Goal: Communication & Community: Answer question/provide support

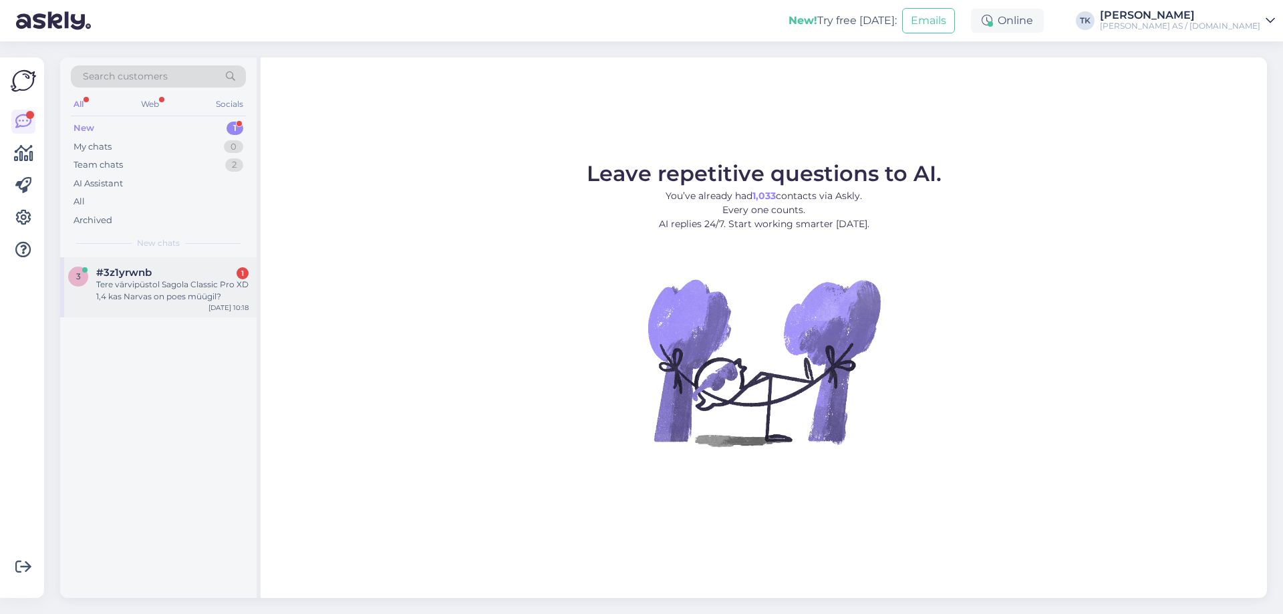
click at [168, 284] on div "Tere värvipüstol Sagola Classic Pro XD 1,4 kas Narvas on poes müügil?" at bounding box center [172, 291] width 152 height 24
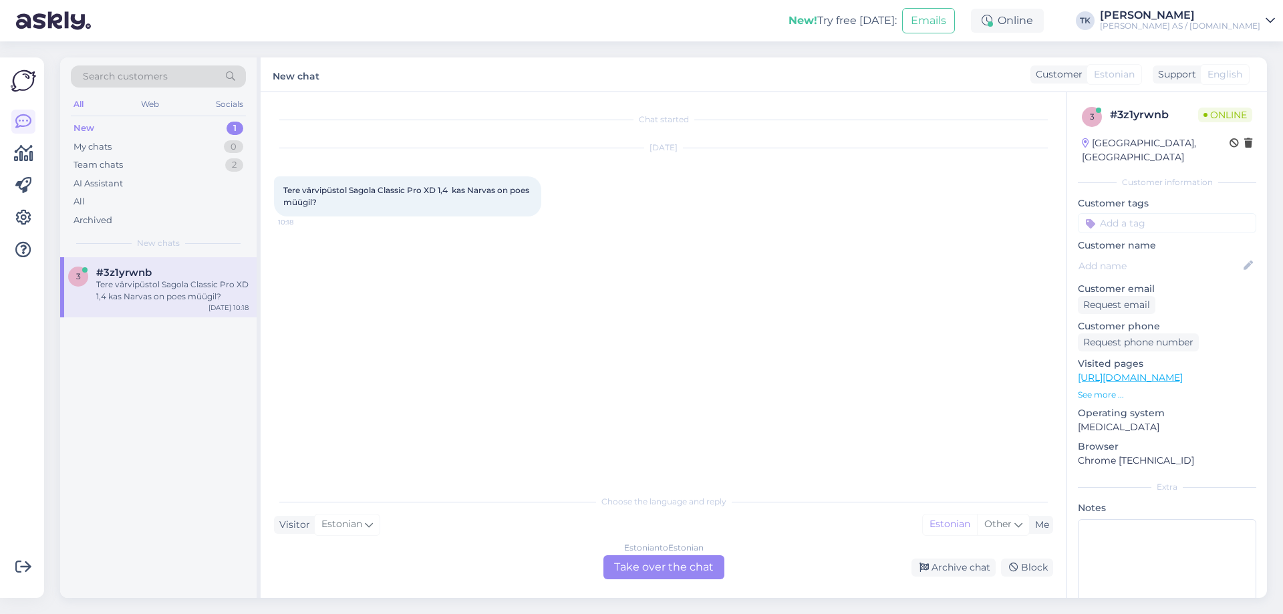
click at [677, 562] on div "Estonian to Estonian Take over the chat" at bounding box center [663, 567] width 121 height 24
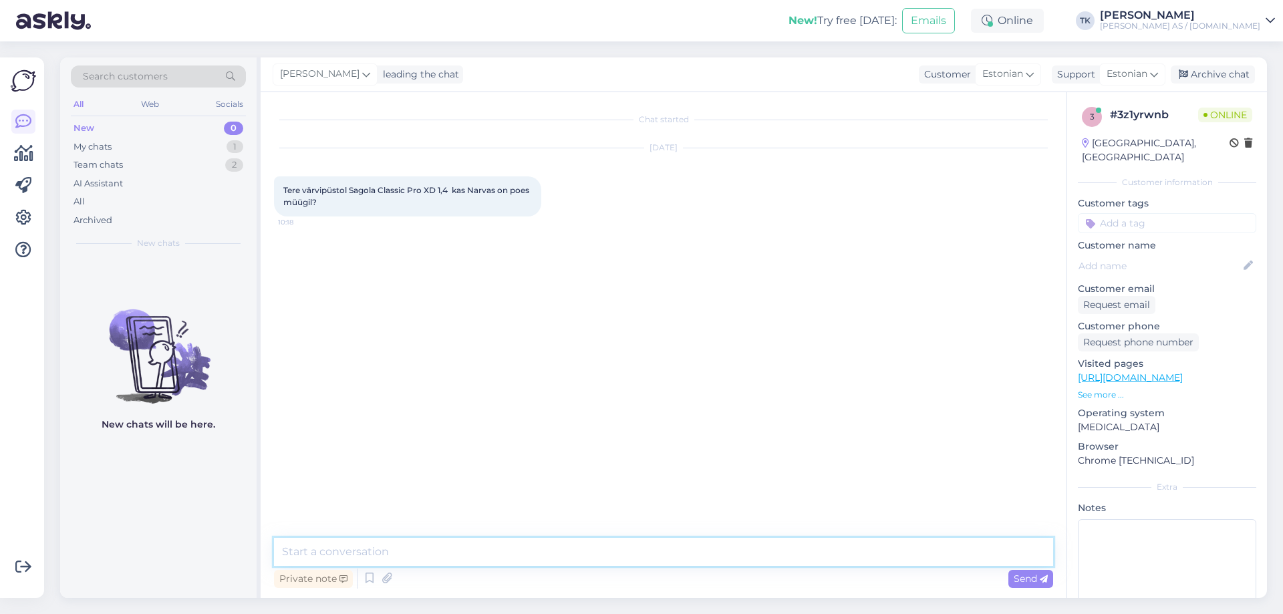
click at [346, 550] on textarea at bounding box center [663, 552] width 779 height 28
type textarea "Tere"
type textarea "Üks hetk kohe vaatan"
click at [314, 551] on textarea at bounding box center [663, 552] width 779 height 28
type textarea "Jah hetkel Narva 1 selline püss olemas"
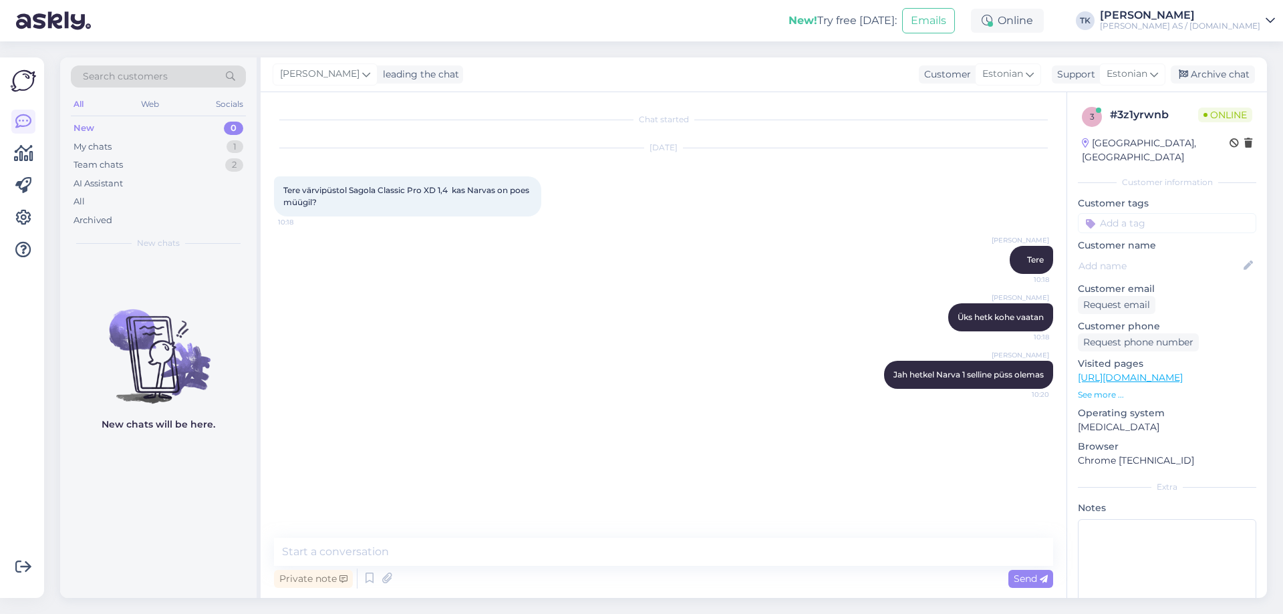
click at [1092, 389] on p "See more ..." at bounding box center [1166, 395] width 178 height 12
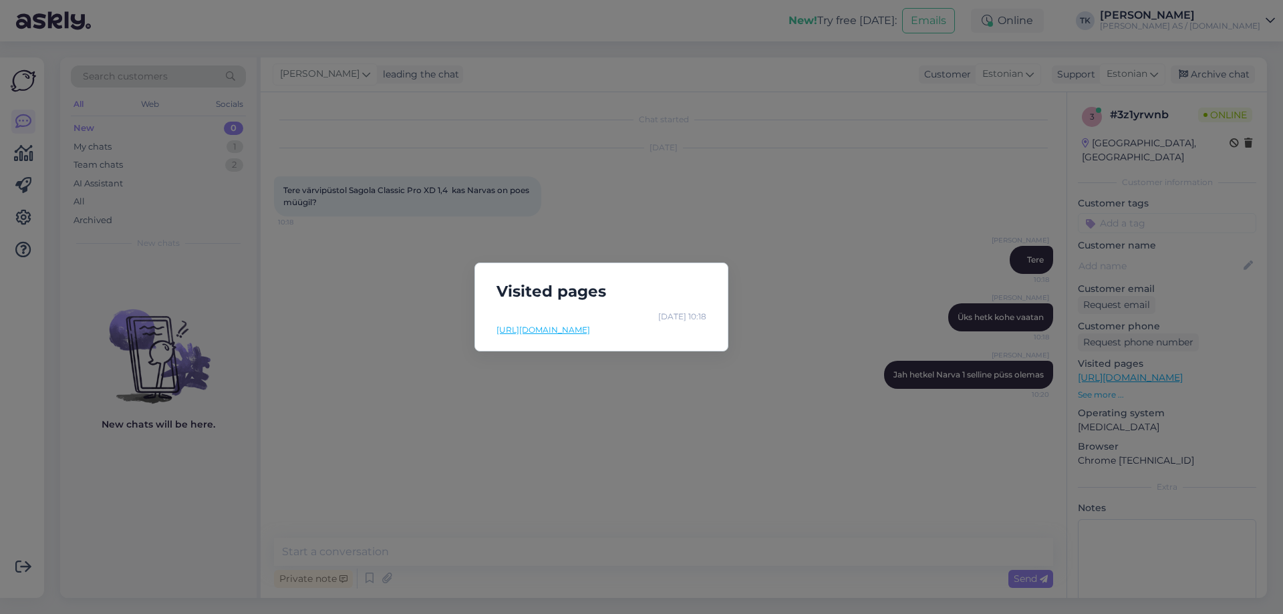
click at [639, 331] on link "[URL][DOMAIN_NAME]" at bounding box center [601, 330] width 210 height 12
click at [794, 234] on div "Visited pages [DATE] 10:18 [URL][DOMAIN_NAME]" at bounding box center [641, 307] width 1283 height 614
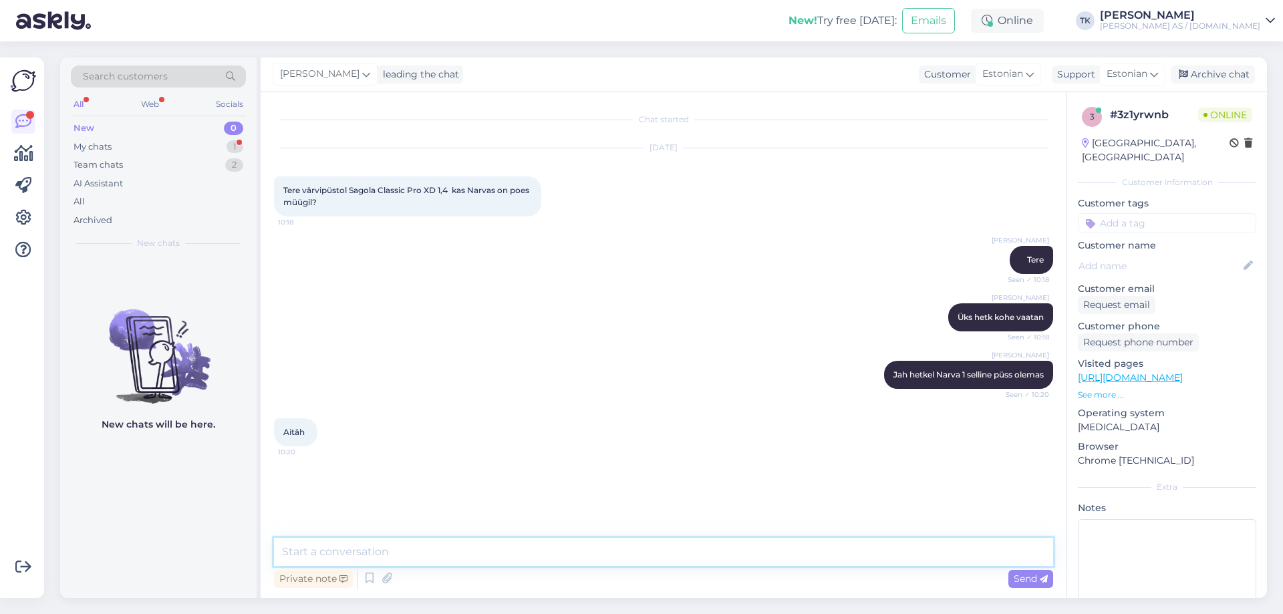
click at [327, 552] on textarea at bounding box center [663, 552] width 779 height 28
type textarea "Palun"
click at [1218, 71] on div "Archive chat" at bounding box center [1212, 74] width 84 height 18
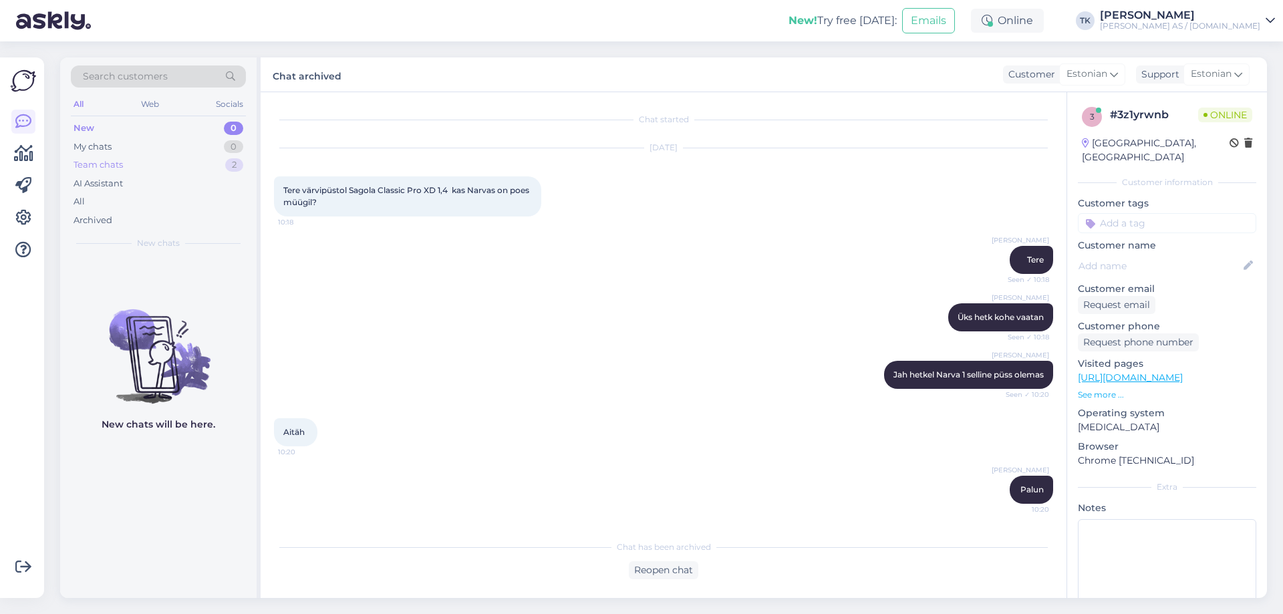
click at [102, 166] on div "Team chats" at bounding box center [97, 164] width 49 height 13
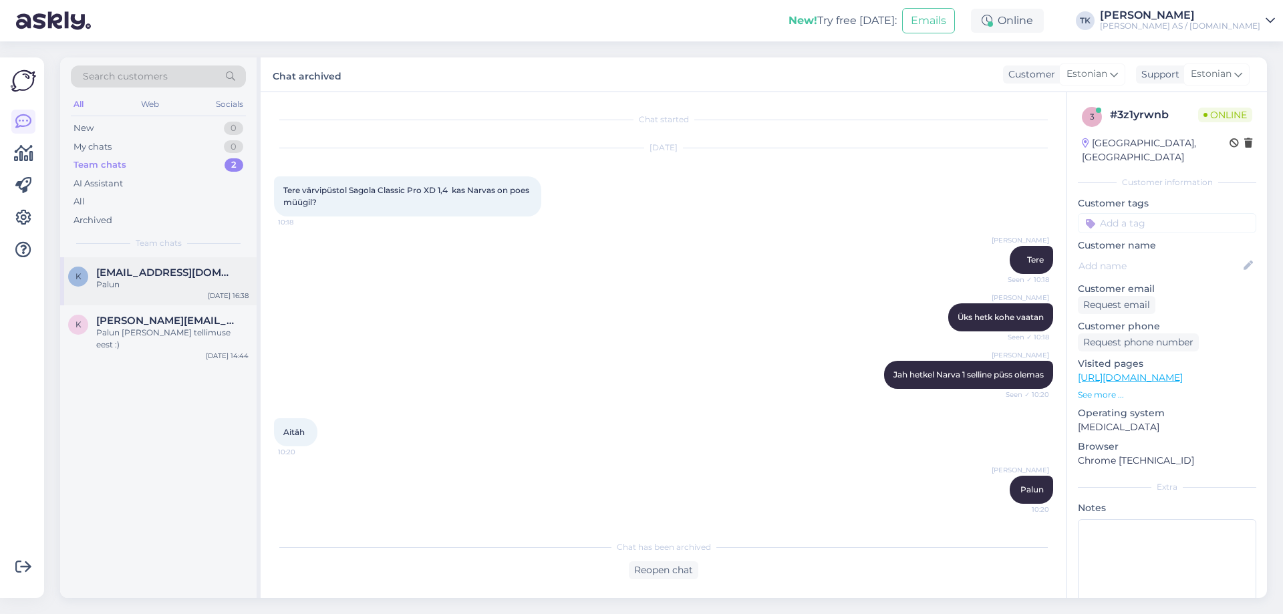
click at [131, 276] on span "[EMAIL_ADDRESS][DOMAIN_NAME]" at bounding box center [165, 273] width 139 height 12
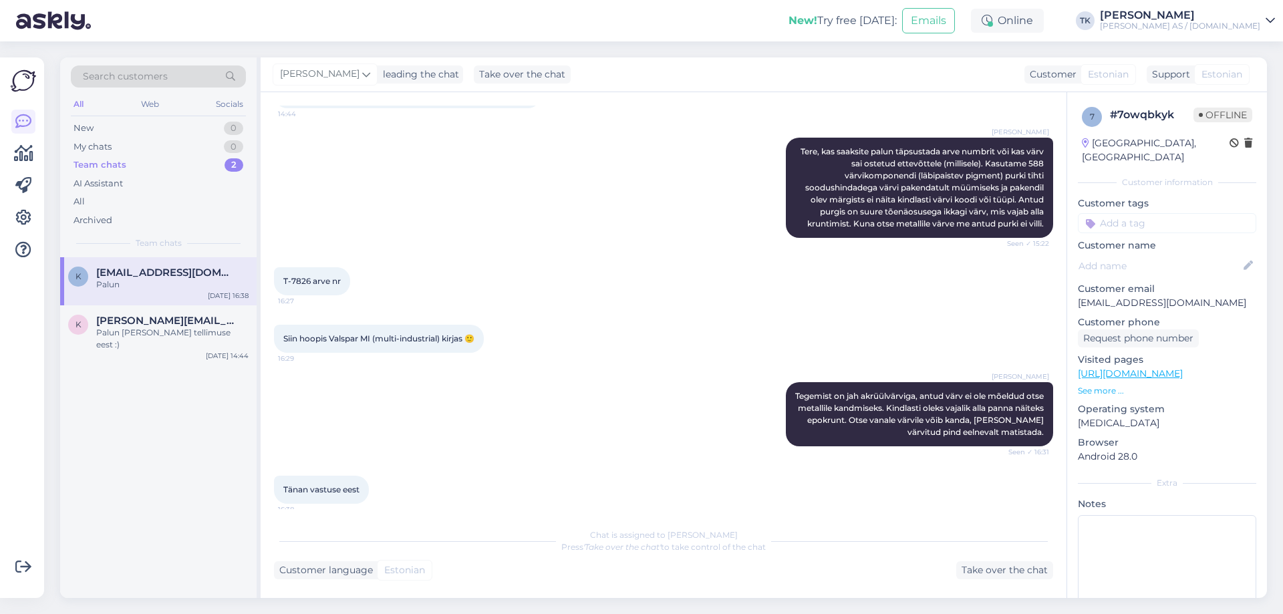
scroll to position [187, 0]
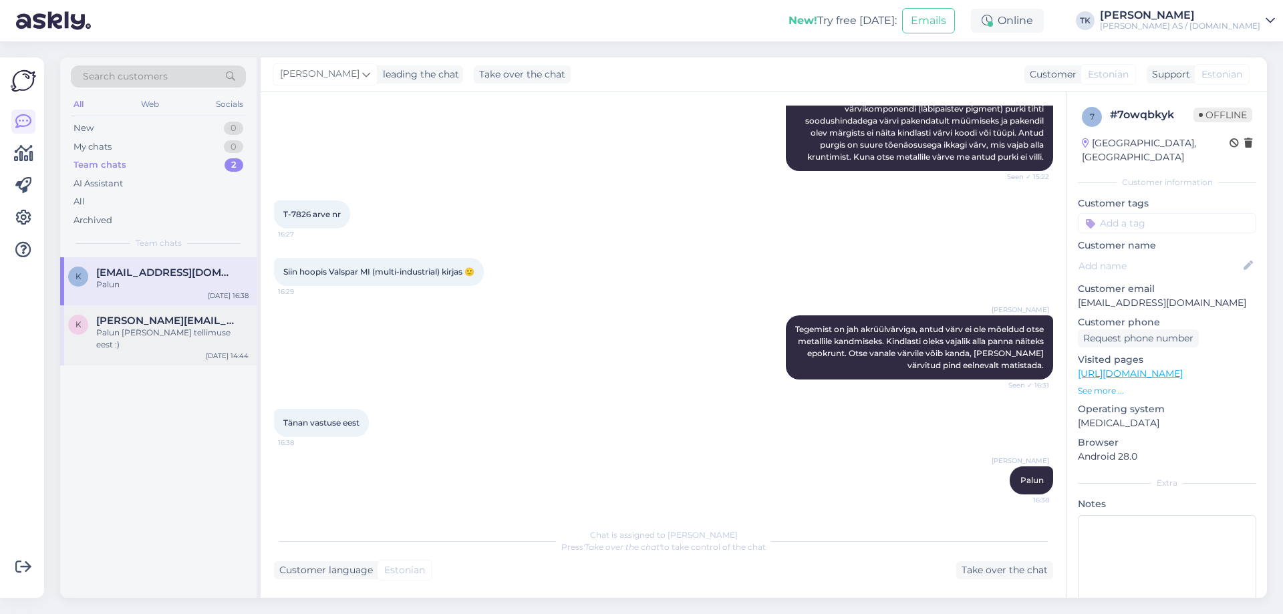
click at [157, 333] on div "Palun [PERSON_NAME] tellimuse eest :)" at bounding box center [172, 339] width 152 height 24
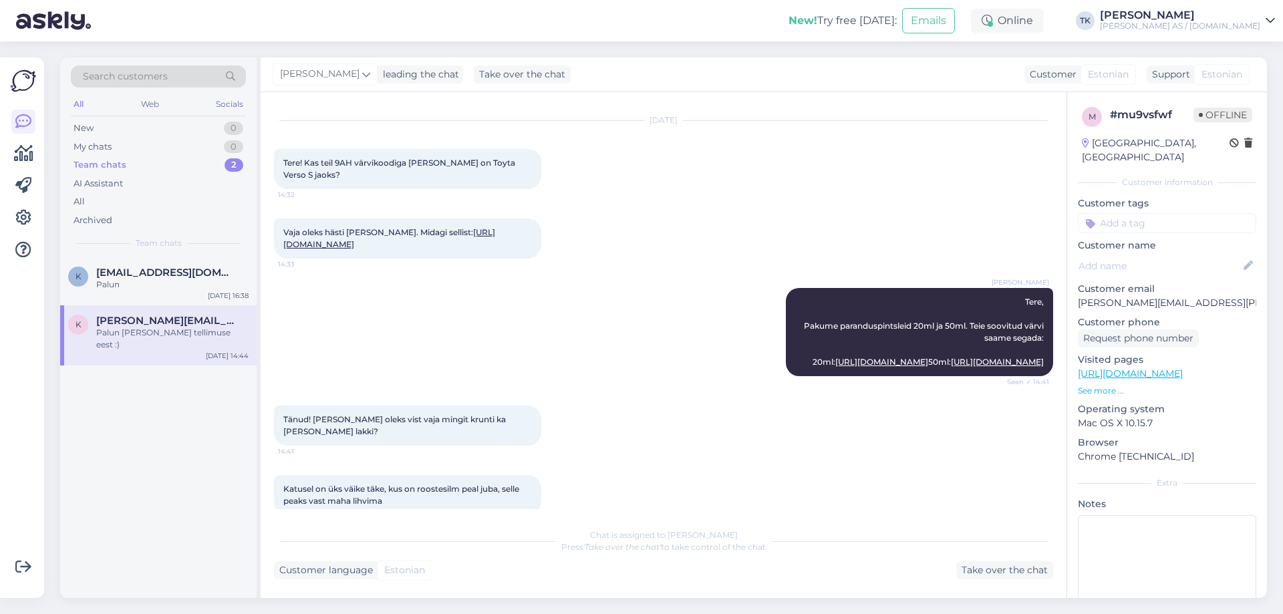
scroll to position [0, 0]
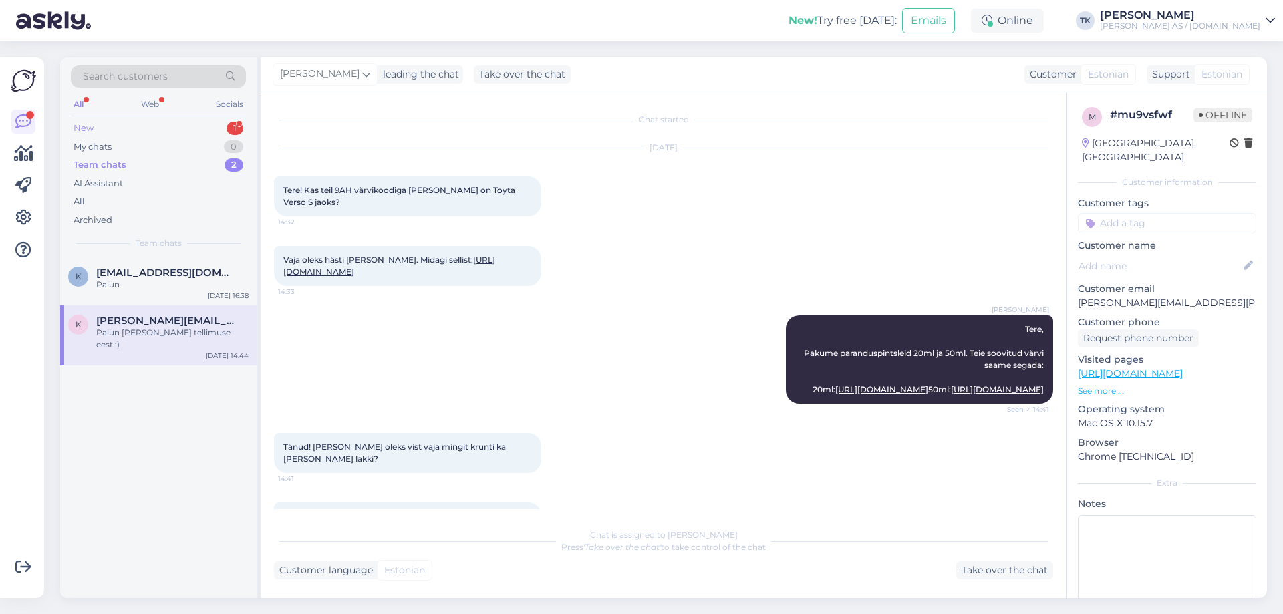
click at [158, 128] on div "New 1" at bounding box center [158, 128] width 175 height 19
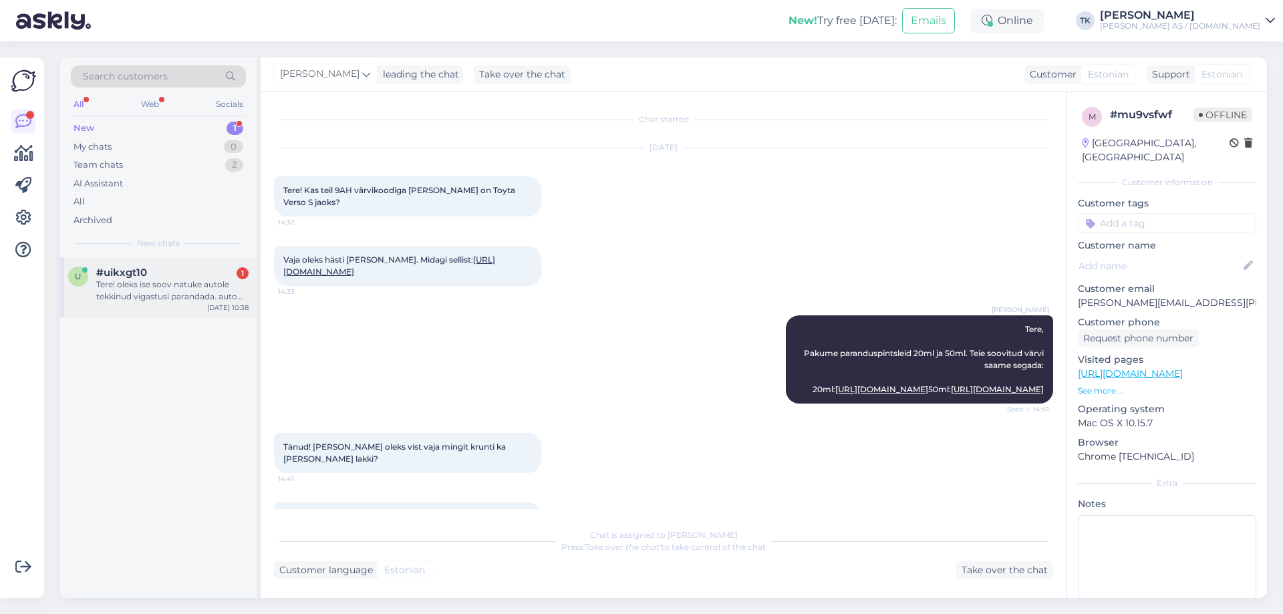
click at [172, 292] on div "Tere! oleks ise soov natuke autole tekkinud vigastusi parandada. auto Renault C…" at bounding box center [172, 291] width 152 height 24
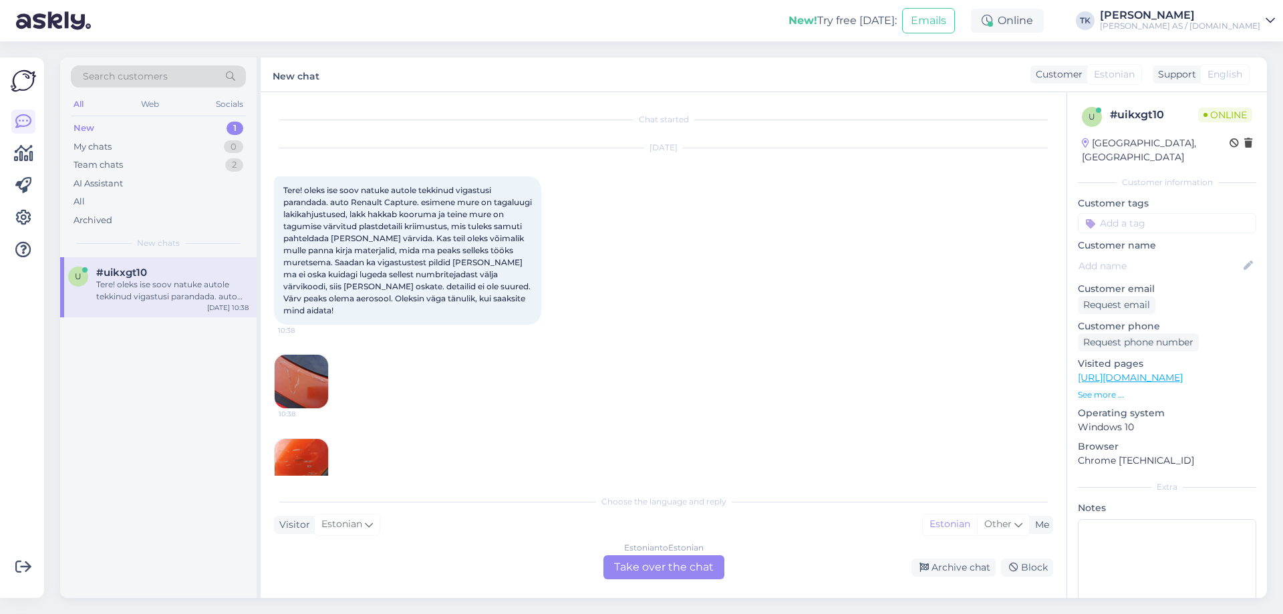
scroll to position [28, 0]
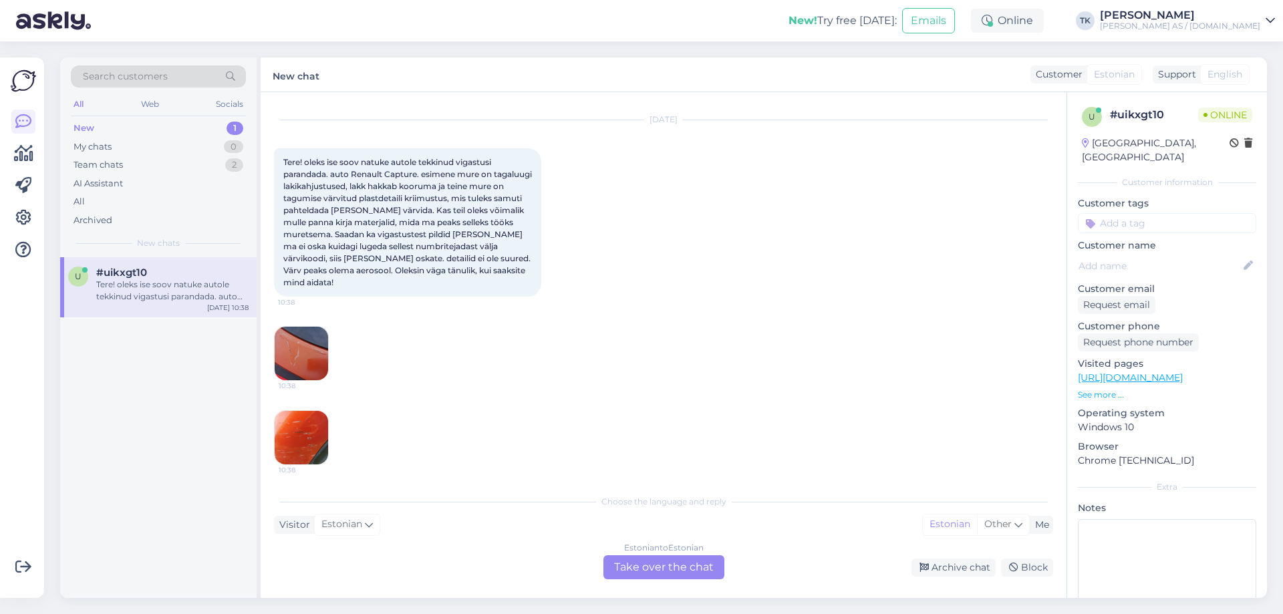
click at [299, 349] on img at bounding box center [301, 353] width 53 height 53
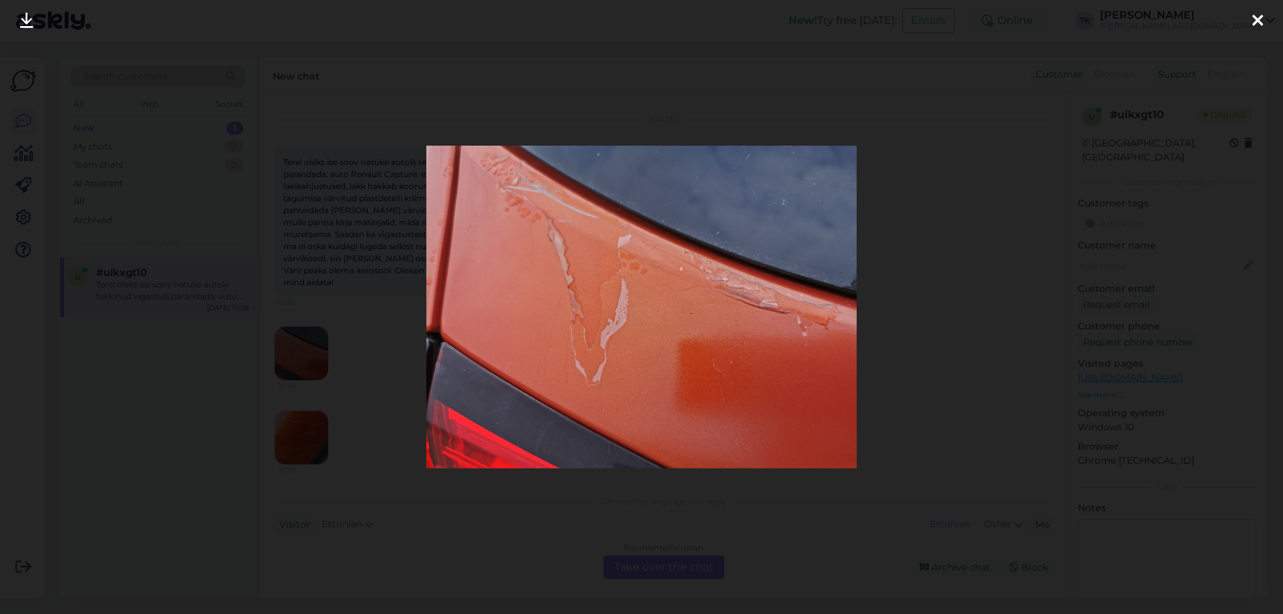
click at [1257, 15] on icon at bounding box center [1257, 21] width 11 height 17
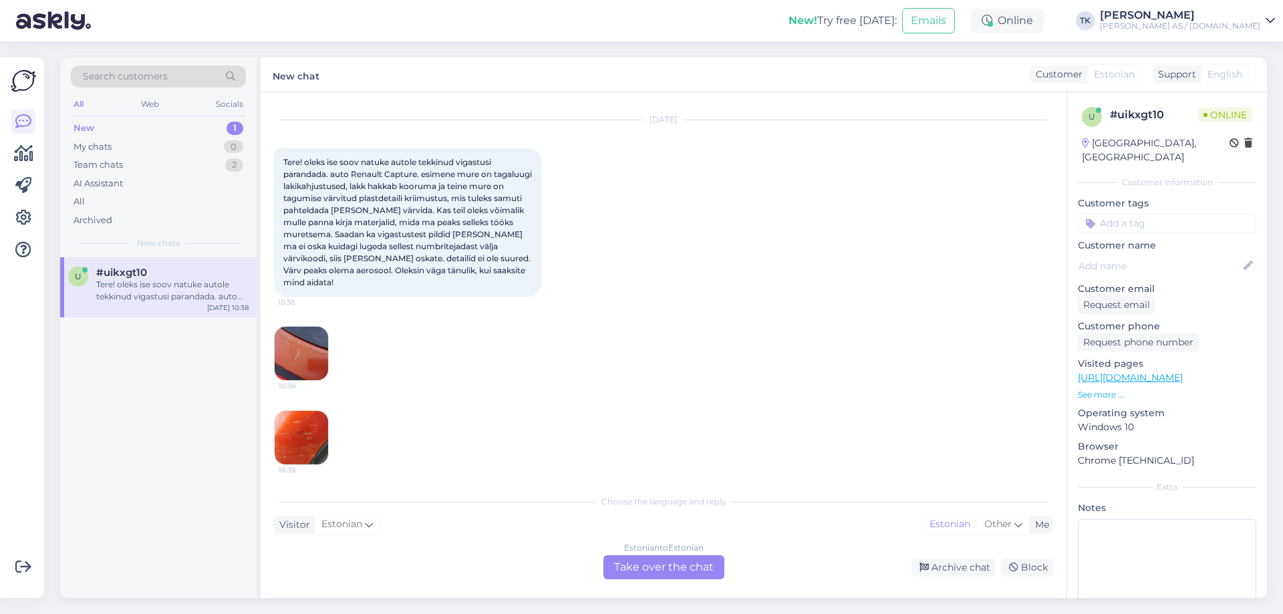
click at [297, 438] on img at bounding box center [301, 437] width 53 height 53
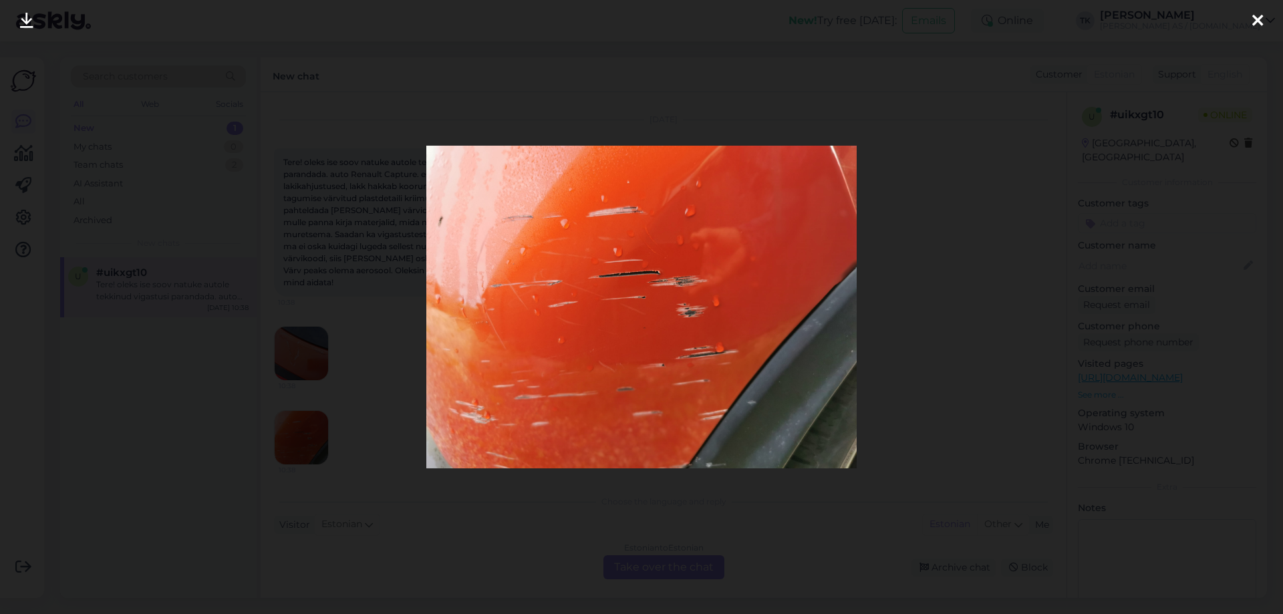
click at [1259, 13] on icon at bounding box center [1257, 21] width 11 height 17
